Goal: Transaction & Acquisition: Subscribe to service/newsletter

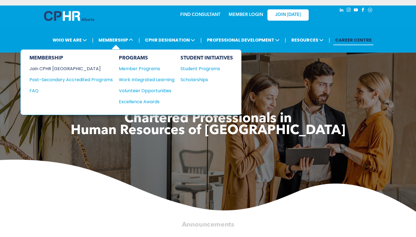
click at [68, 69] on div "Join CPHR [GEOGRAPHIC_DATA]" at bounding box center [66, 68] width 75 height 7
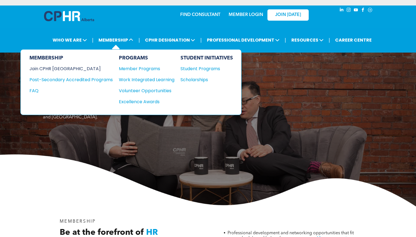
click at [38, 68] on div "Join CPHR [GEOGRAPHIC_DATA]" at bounding box center [66, 68] width 75 height 7
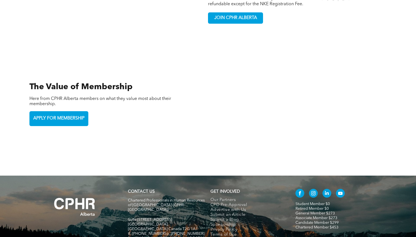
scroll to position [1211, 0]
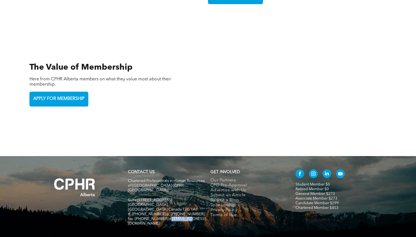
drag, startPoint x: 164, startPoint y: 184, endPoint x: 186, endPoint y: 185, distance: 22.0
click at [186, 217] on span "fax. [PHONE_NUMBER] e:[EMAIL_ADDRESS][DOMAIN_NAME]" at bounding box center [167, 221] width 78 height 9
click at [192, 226] on h5 at bounding box center [167, 228] width 78 height 5
drag, startPoint x: 164, startPoint y: 184, endPoint x: 181, endPoint y: 184, distance: 17.1
click at [181, 217] on span "fax. [PHONE_NUMBER] e:[EMAIL_ADDRESS][DOMAIN_NAME]" at bounding box center [167, 221] width 78 height 9
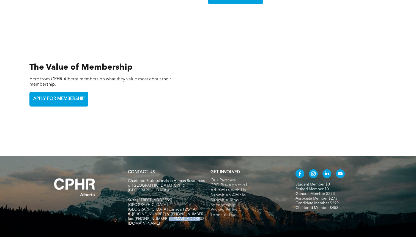
drag, startPoint x: 164, startPoint y: 183, endPoint x: 194, endPoint y: 183, distance: 30.0
click at [194, 216] on h5 "fax. [PHONE_NUMBER] e:[EMAIL_ADDRESS][DOMAIN_NAME]" at bounding box center [167, 220] width 78 height 9
copy span "info@cphrab.ca"
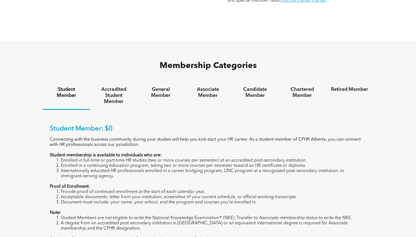
scroll to position [323, 0]
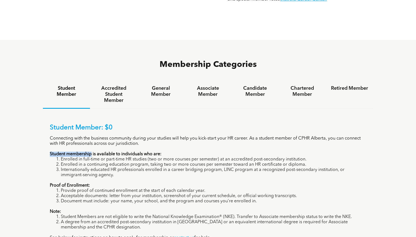
drag, startPoint x: 50, startPoint y: 126, endPoint x: 92, endPoint y: 127, distance: 41.8
click at [92, 152] on p "Student membership is available to individuals who are:" at bounding box center [208, 154] width 316 height 5
copy strong "Student membership"
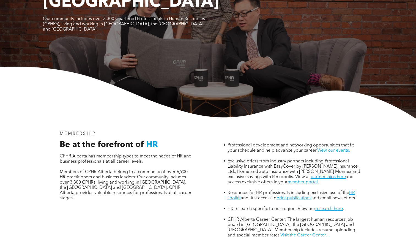
scroll to position [0, 0]
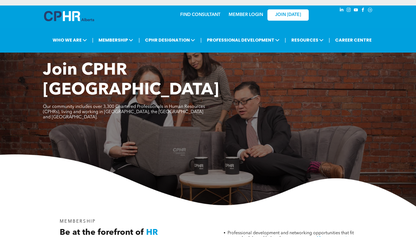
click at [171, 66] on span "Join CPHR [GEOGRAPHIC_DATA]" at bounding box center [131, 80] width 176 height 36
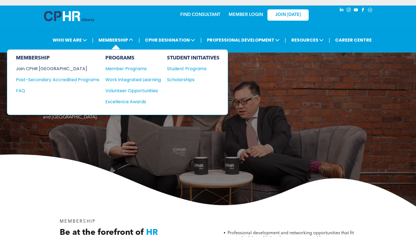
click at [51, 65] on div "Join CPHR [GEOGRAPHIC_DATA]" at bounding box center [53, 68] width 75 height 7
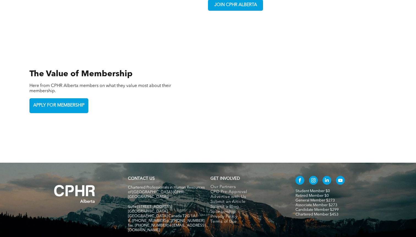
scroll to position [1211, 0]
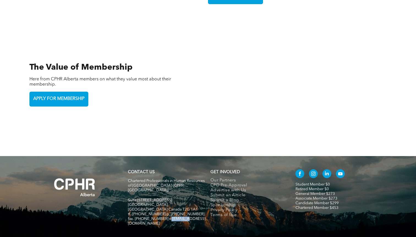
drag, startPoint x: 165, startPoint y: 185, endPoint x: 184, endPoint y: 186, distance: 19.3
click at [184, 217] on span "fax. [PHONE_NUMBER] e:[EMAIL_ADDRESS][DOMAIN_NAME]" at bounding box center [167, 221] width 78 height 9
click at [186, 198] on p "Suite [STREET_ADDRESS]" at bounding box center [167, 200] width 78 height 5
drag, startPoint x: 164, startPoint y: 185, endPoint x: 193, endPoint y: 188, distance: 28.8
click at [193, 188] on div "Chartered Professionals in Human Resources of Alberta (CPHR Alberta) Suite 320,…" at bounding box center [167, 204] width 78 height 53
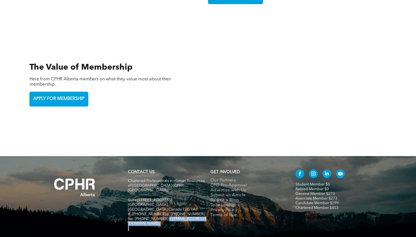
copy div "info@cphrab.ca"
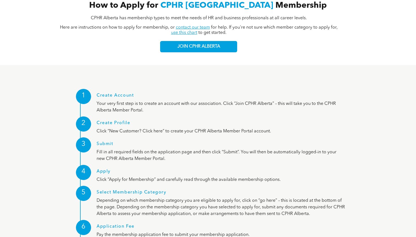
scroll to position [642, 0]
